Goal: Check status: Check status

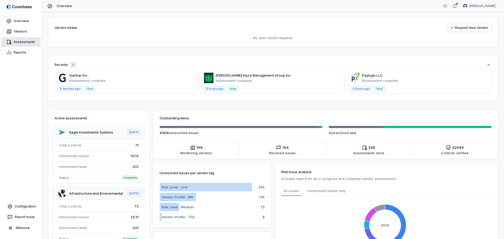
click at [19, 40] on link "Assessments" at bounding box center [21, 41] width 40 height 9
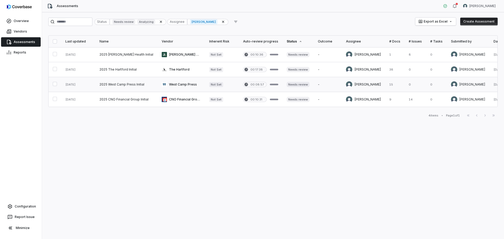
click at [173, 85] on link at bounding box center [180, 84] width 47 height 15
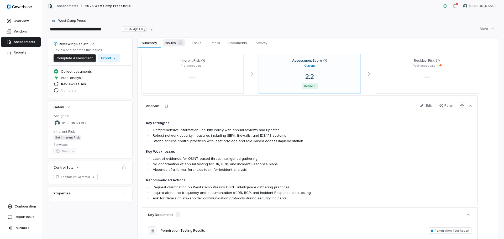
click at [174, 43] on span "Issues 0" at bounding box center [174, 42] width 22 height 7
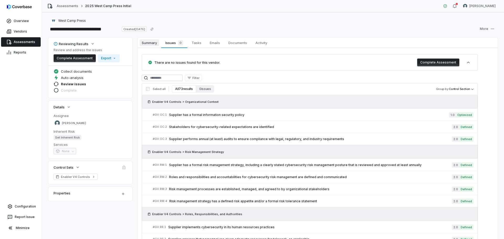
click at [152, 40] on span "Summary" at bounding box center [149, 42] width 19 height 7
